Goal: Complete application form: Complete application form

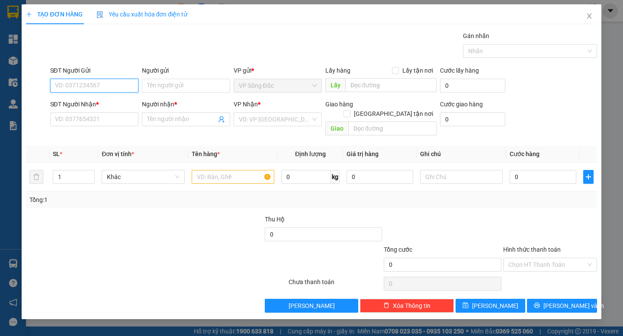
click at [89, 84] on input "SĐT Người Gửi" at bounding box center [94, 86] width 88 height 14
click at [224, 170] on input "text" at bounding box center [233, 177] width 83 height 14
type input "THÙNG"
click at [82, 90] on input "SĐT Người Gửi" at bounding box center [94, 86] width 88 height 14
click at [78, 83] on input "SĐT Người Gửi" at bounding box center [94, 86] width 88 height 14
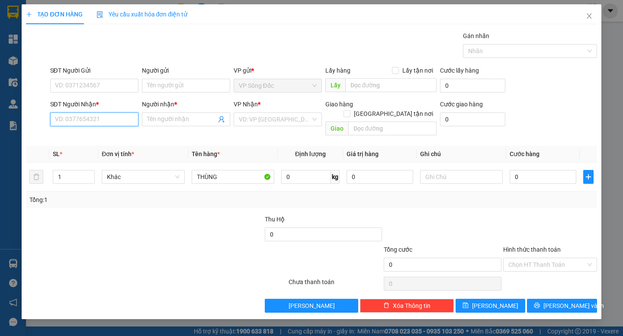
click at [124, 125] on input "SĐT Người Nhận *" at bounding box center [94, 120] width 88 height 14
click at [78, 120] on input "085723609" at bounding box center [94, 120] width 88 height 14
type input "0857237609"
click at [161, 122] on input "Người nhận *" at bounding box center [181, 120] width 69 height 10
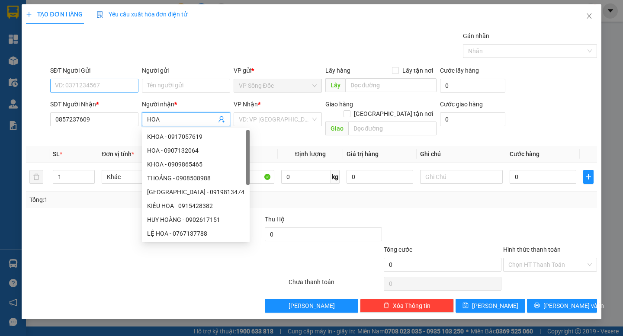
type input "HOA"
click at [114, 86] on input "SĐT Người Gửi" at bounding box center [94, 86] width 88 height 14
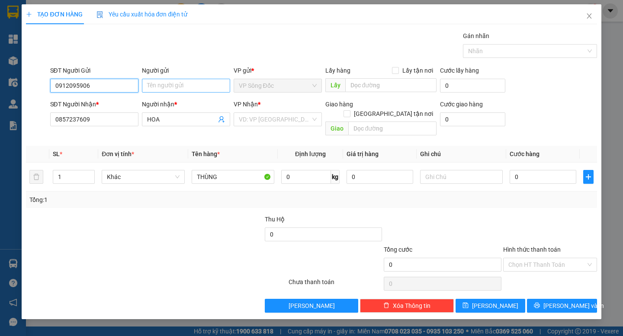
type input "0912095906"
click at [164, 86] on input "Người gửi" at bounding box center [186, 86] width 88 height 14
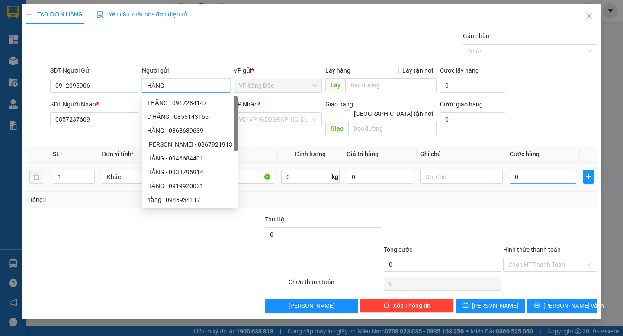
type input "HẰNG"
click at [534, 170] on input "0" at bounding box center [543, 177] width 67 height 14
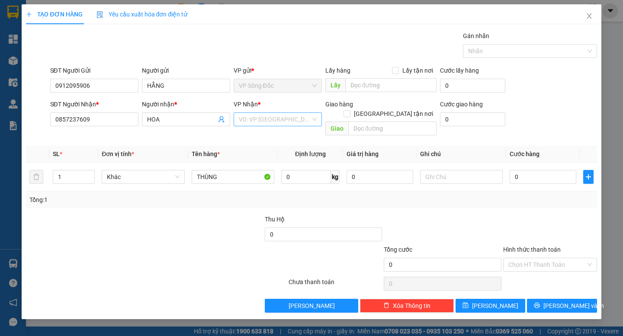
click at [301, 120] on input "search" at bounding box center [275, 119] width 72 height 13
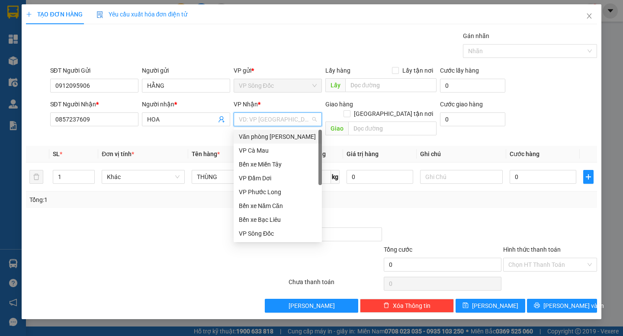
click at [287, 134] on div "Văn phòng [PERSON_NAME]" at bounding box center [278, 137] width 78 height 10
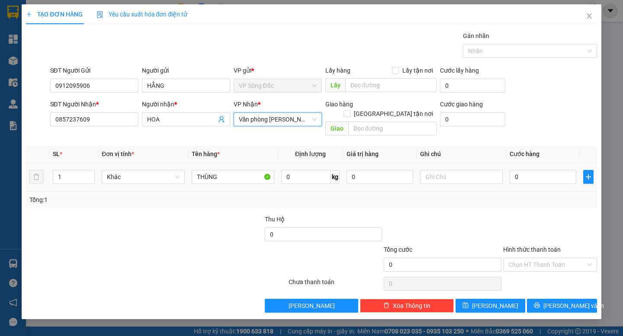
click at [534, 175] on div "0" at bounding box center [543, 176] width 67 height 17
click at [535, 172] on input "0" at bounding box center [543, 177] width 67 height 14
type input "5"
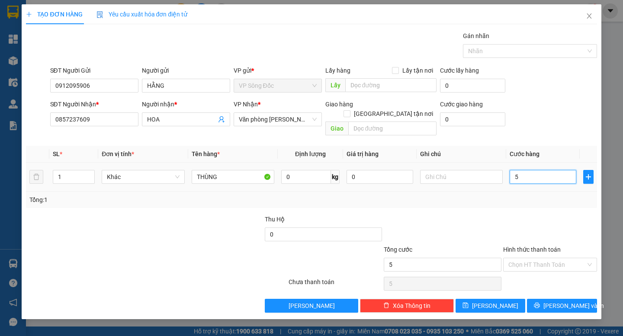
type input "50"
type input "50.000"
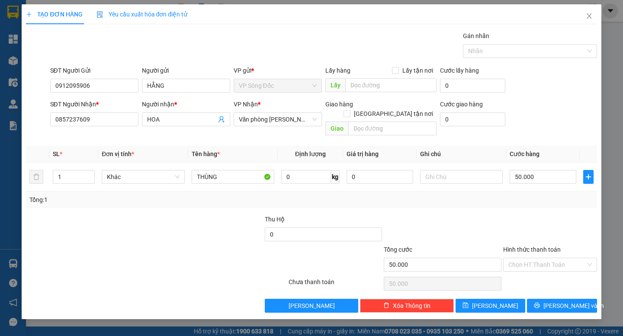
click at [561, 195] on div "Tổng: 1" at bounding box center [311, 200] width 564 height 10
click at [532, 215] on div at bounding box center [551, 230] width 96 height 30
click at [553, 259] on input "Hình thức thanh toán" at bounding box center [548, 264] width 78 height 13
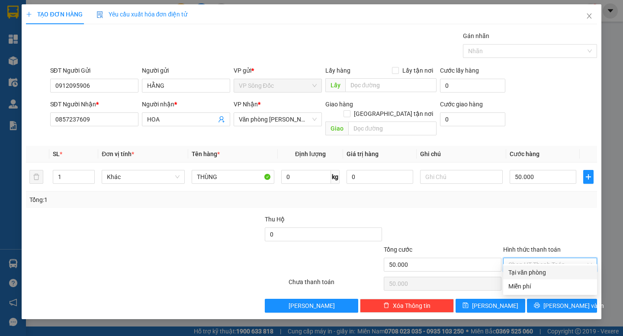
drag, startPoint x: 545, startPoint y: 271, endPoint x: 556, endPoint y: 275, distance: 11.9
click at [545, 272] on div "Tại văn phòng" at bounding box center [551, 273] width 84 height 10
type input "0"
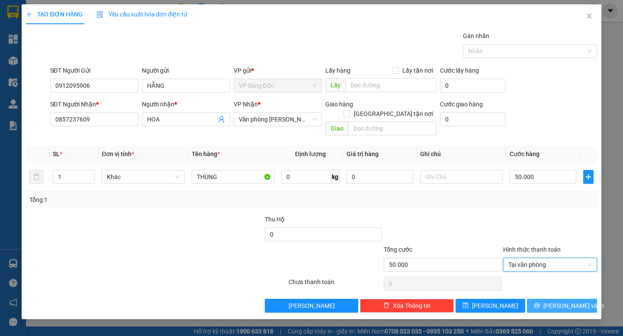
click at [566, 301] on span "[PERSON_NAME] và In" at bounding box center [574, 306] width 61 height 10
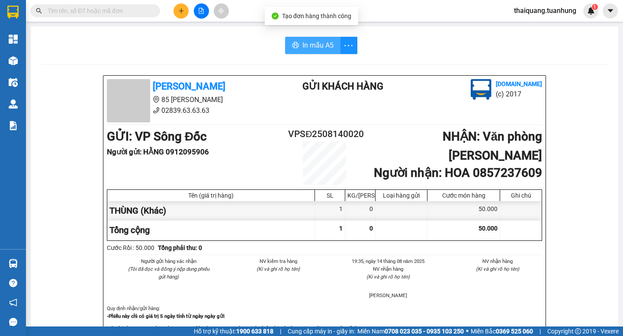
click at [305, 51] on button "In mẫu A5" at bounding box center [312, 45] width 55 height 17
click at [328, 49] on span "In mẫu A5" at bounding box center [318, 45] width 31 height 11
